Goal: Task Accomplishment & Management: Manage account settings

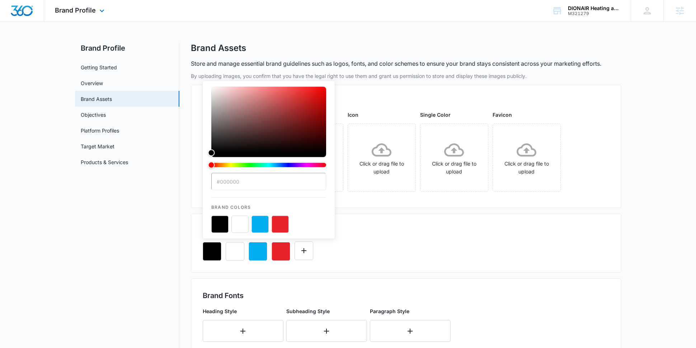
click at [95, 12] on div "Brand Profile Apps Reputation Websites Forms CRM Email Social POS Content Ads I…" at bounding box center [80, 10] width 73 height 21
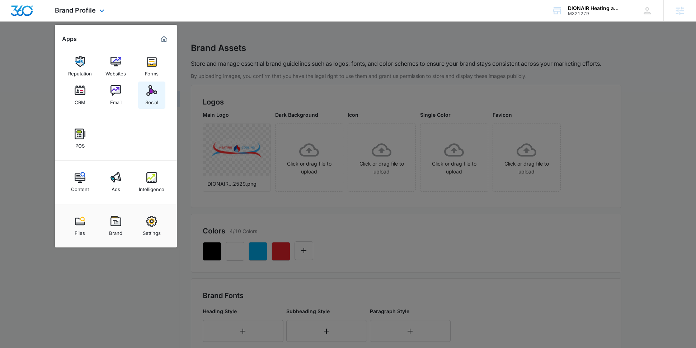
click at [151, 90] on img at bounding box center [151, 90] width 11 height 11
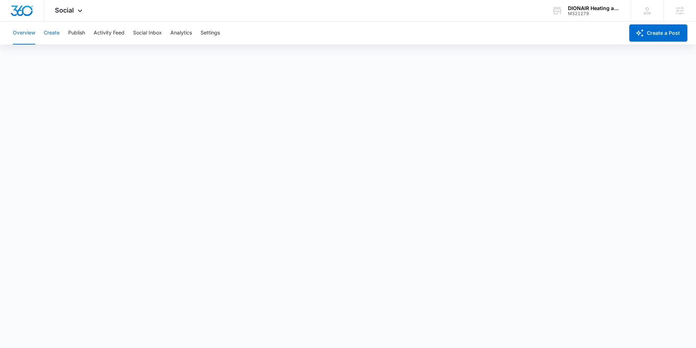
click at [56, 33] on button "Create" at bounding box center [52, 33] width 16 height 23
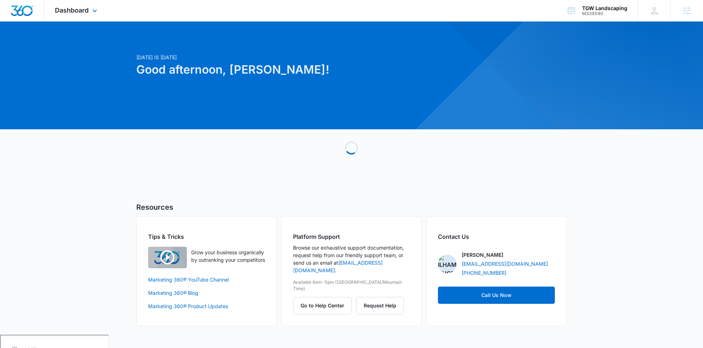
click at [97, 16] on div "Dashboard Apps Reputation Websites Forms CRM Email Social Payments POS Content …" at bounding box center [77, 10] width 66 height 21
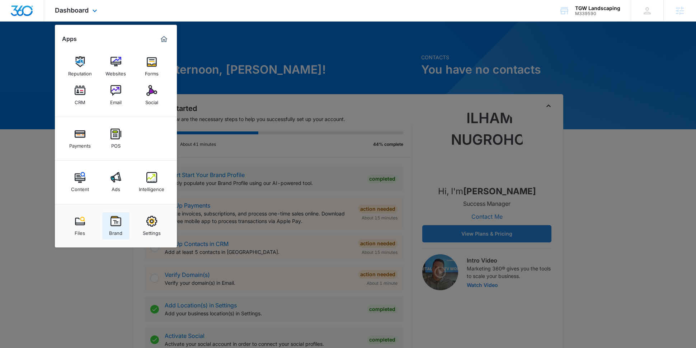
click at [117, 220] on img at bounding box center [115, 221] width 11 height 11
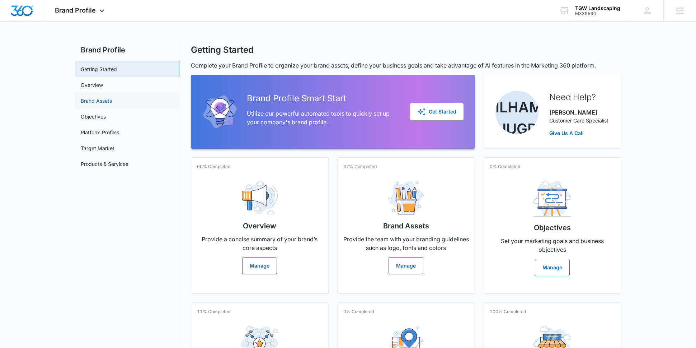
click at [112, 104] on link "Brand Assets" at bounding box center [96, 101] width 31 height 8
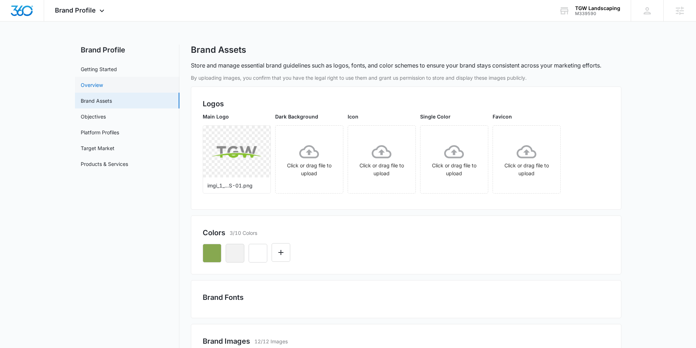
click at [103, 84] on link "Overview" at bounding box center [92, 85] width 22 height 8
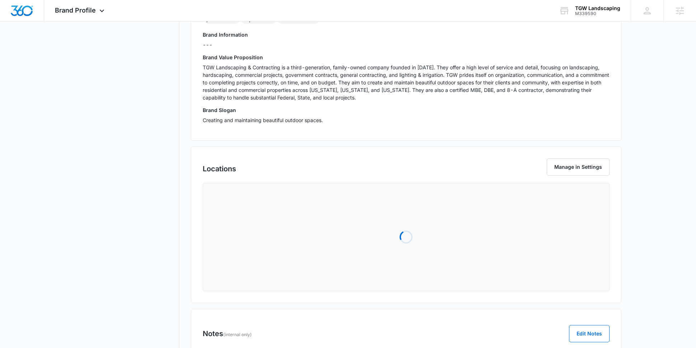
scroll to position [173, 0]
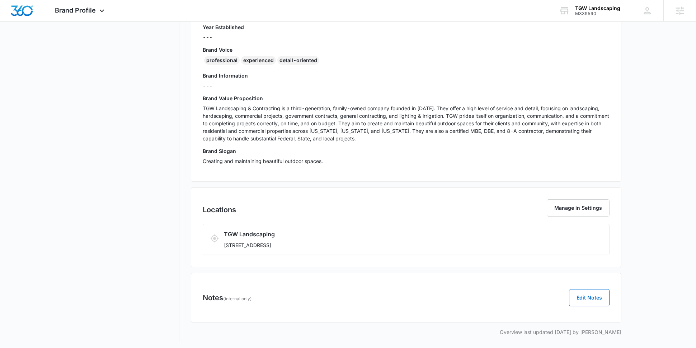
click at [278, 130] on p "TGW Landscaping & Contracting is a third-generation, family-owned company found…" at bounding box center [406, 123] width 407 height 38
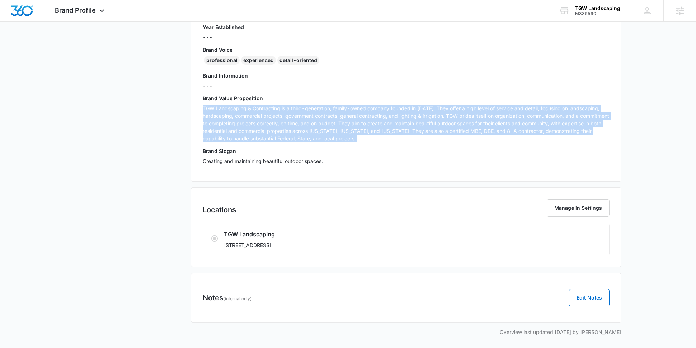
click at [278, 130] on p "TGW Landscaping & Contracting is a third-generation, family-owned company found…" at bounding box center [406, 123] width 407 height 38
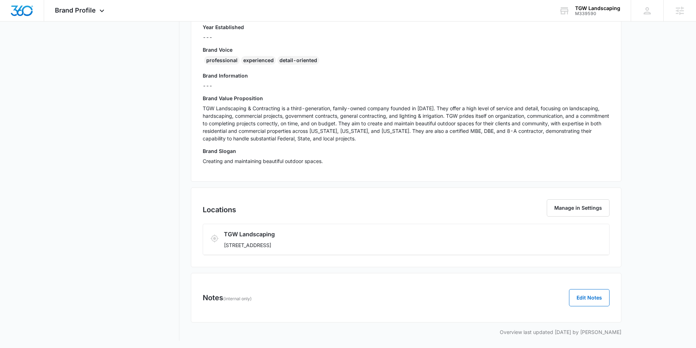
click at [277, 120] on p "TGW Landscaping & Contracting is a third-generation, family-owned company found…" at bounding box center [406, 123] width 407 height 38
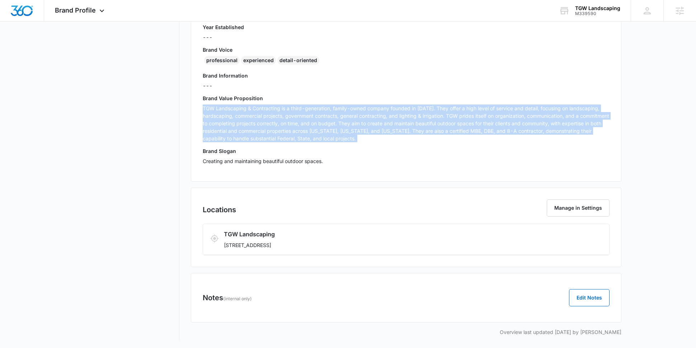
click at [277, 120] on p "TGW Landscaping & Contracting is a third-generation, family-owned company found…" at bounding box center [406, 123] width 407 height 38
copy p "TGW Landscaping & Contracting is a third-generation, family-owned company found…"
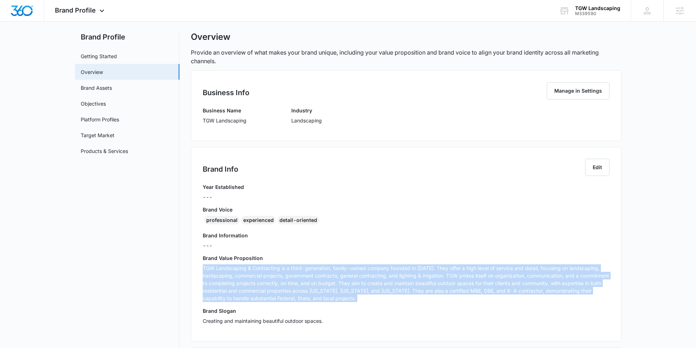
scroll to position [0, 0]
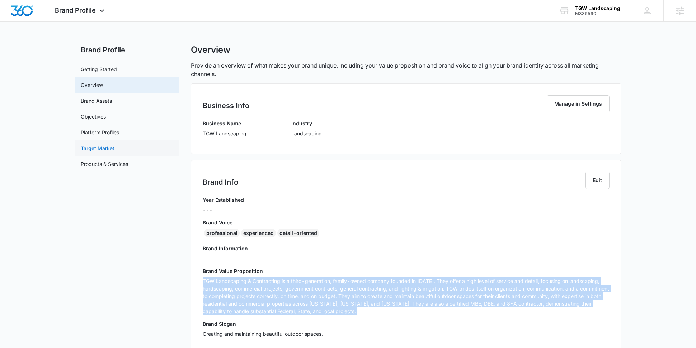
click at [114, 152] on link "Target Market" at bounding box center [98, 148] width 34 height 8
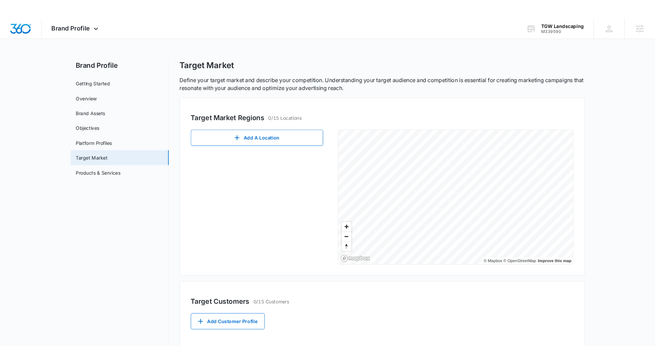
scroll to position [18, 0]
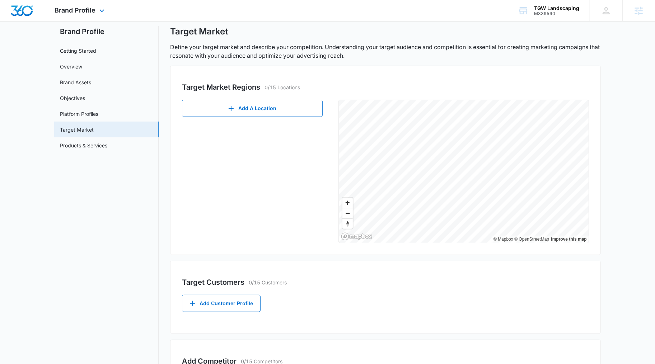
click at [30, 8] on img "Dashboard" at bounding box center [21, 10] width 23 height 11
